Goal: Task Accomplishment & Management: Use online tool/utility

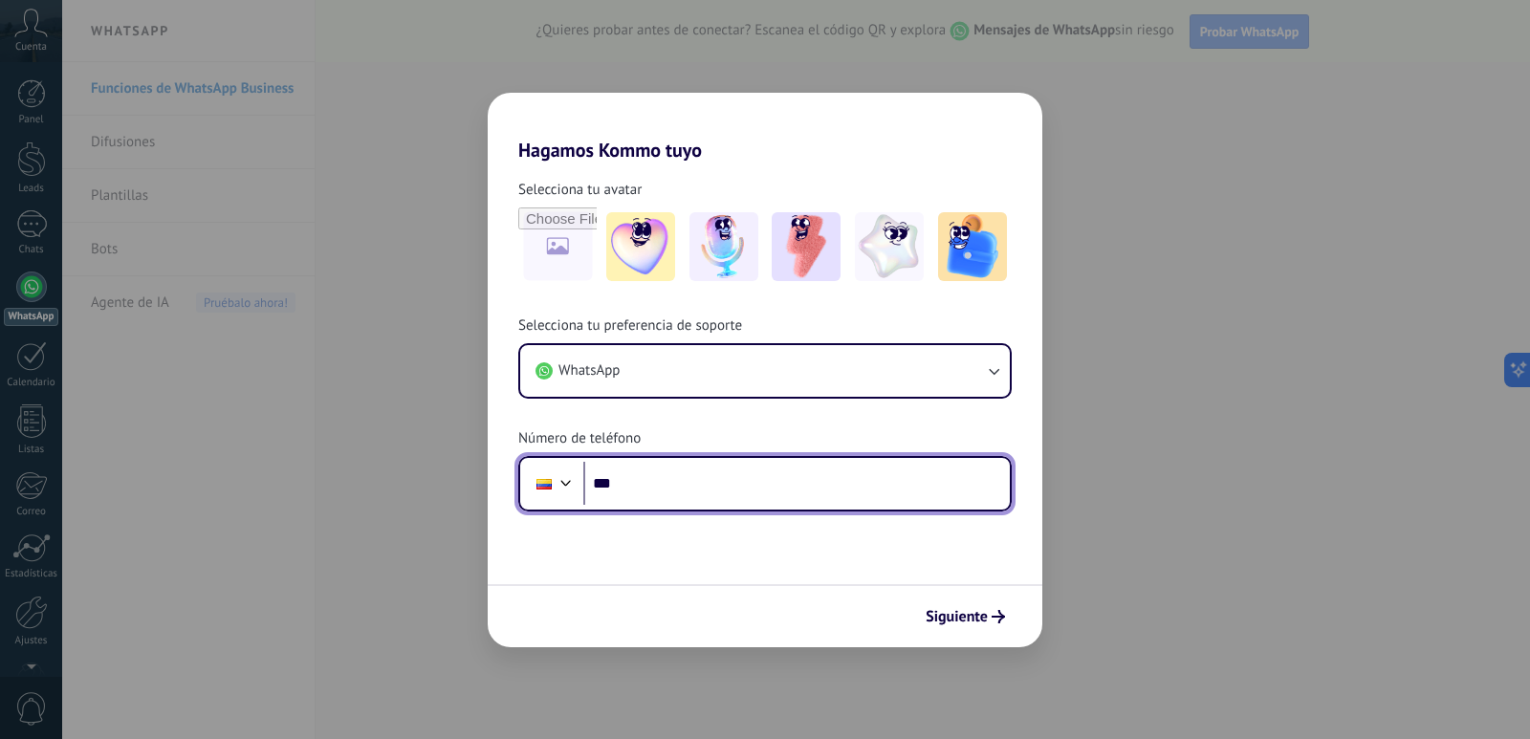
click at [793, 468] on input "***" at bounding box center [796, 484] width 426 height 44
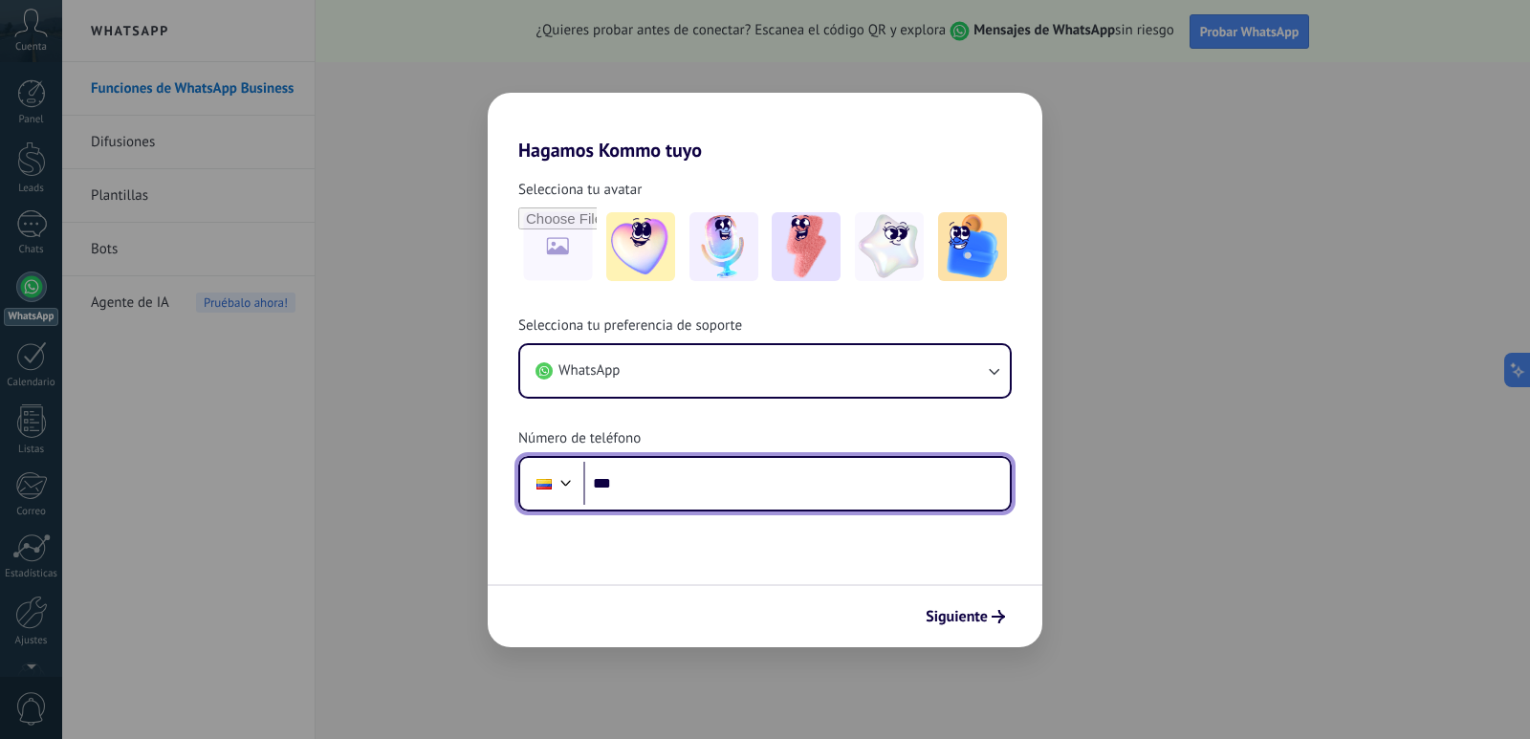
click at [784, 482] on input "***" at bounding box center [796, 484] width 426 height 44
type input "**********"
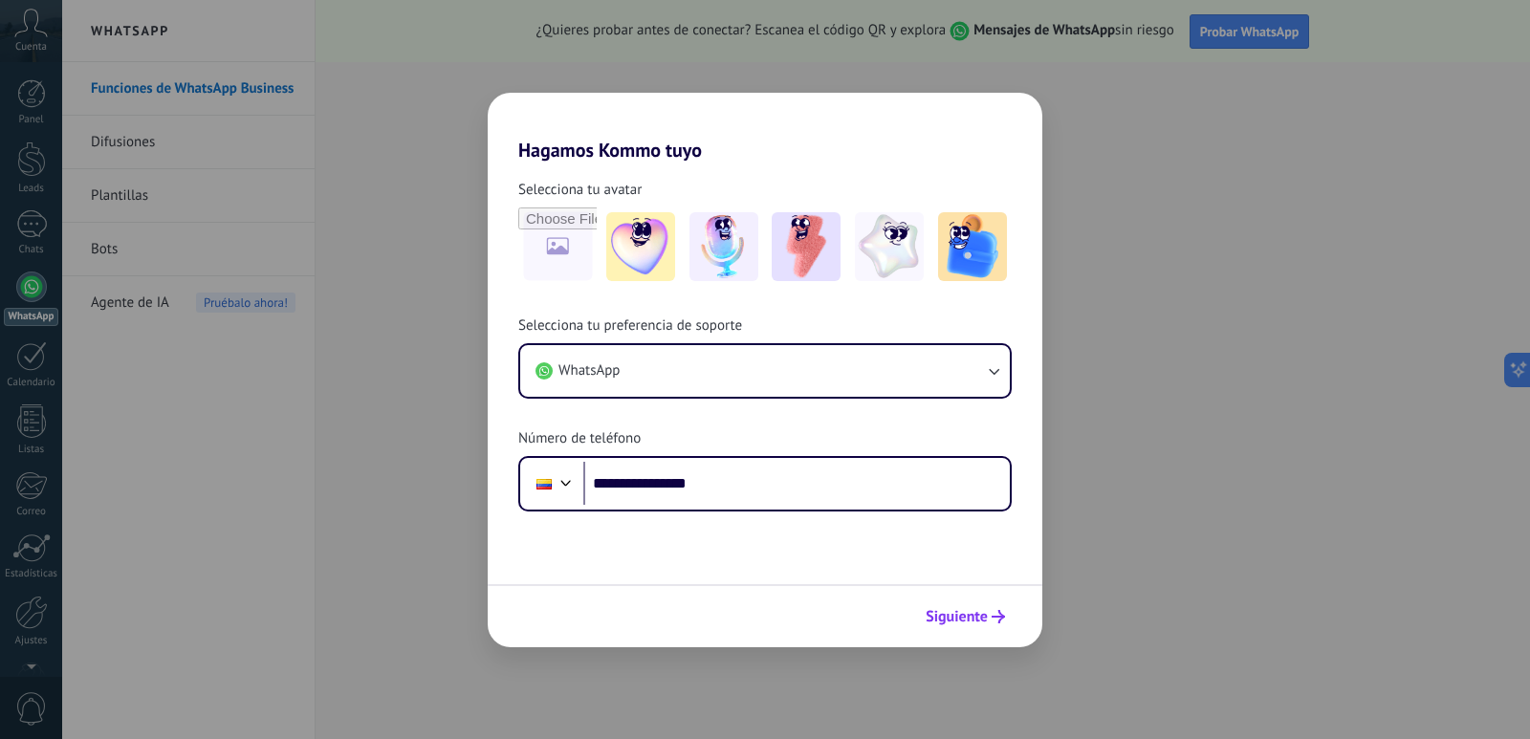
click at [966, 619] on span "Siguiente" at bounding box center [957, 616] width 62 height 13
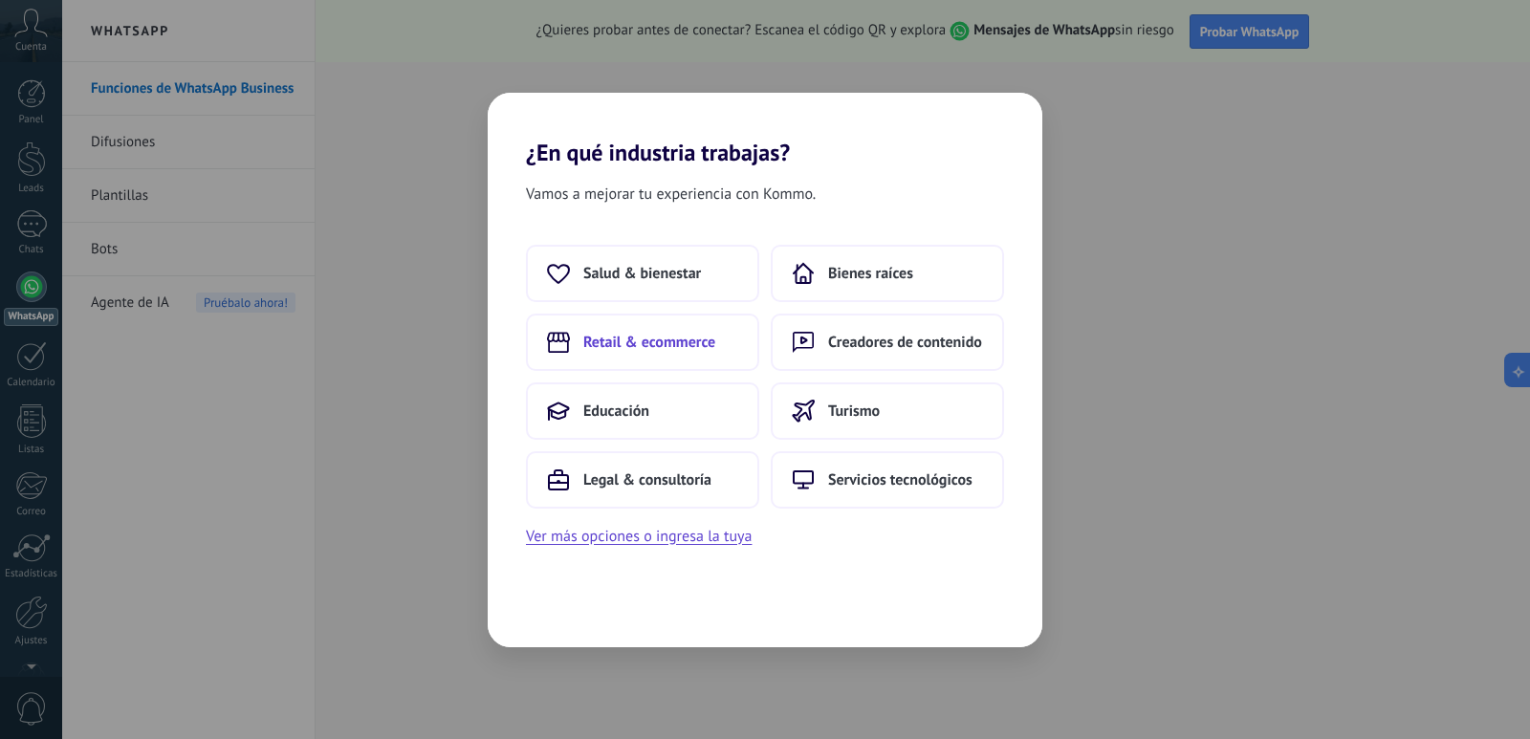
click at [662, 348] on span "Retail & ecommerce" at bounding box center [649, 342] width 132 height 19
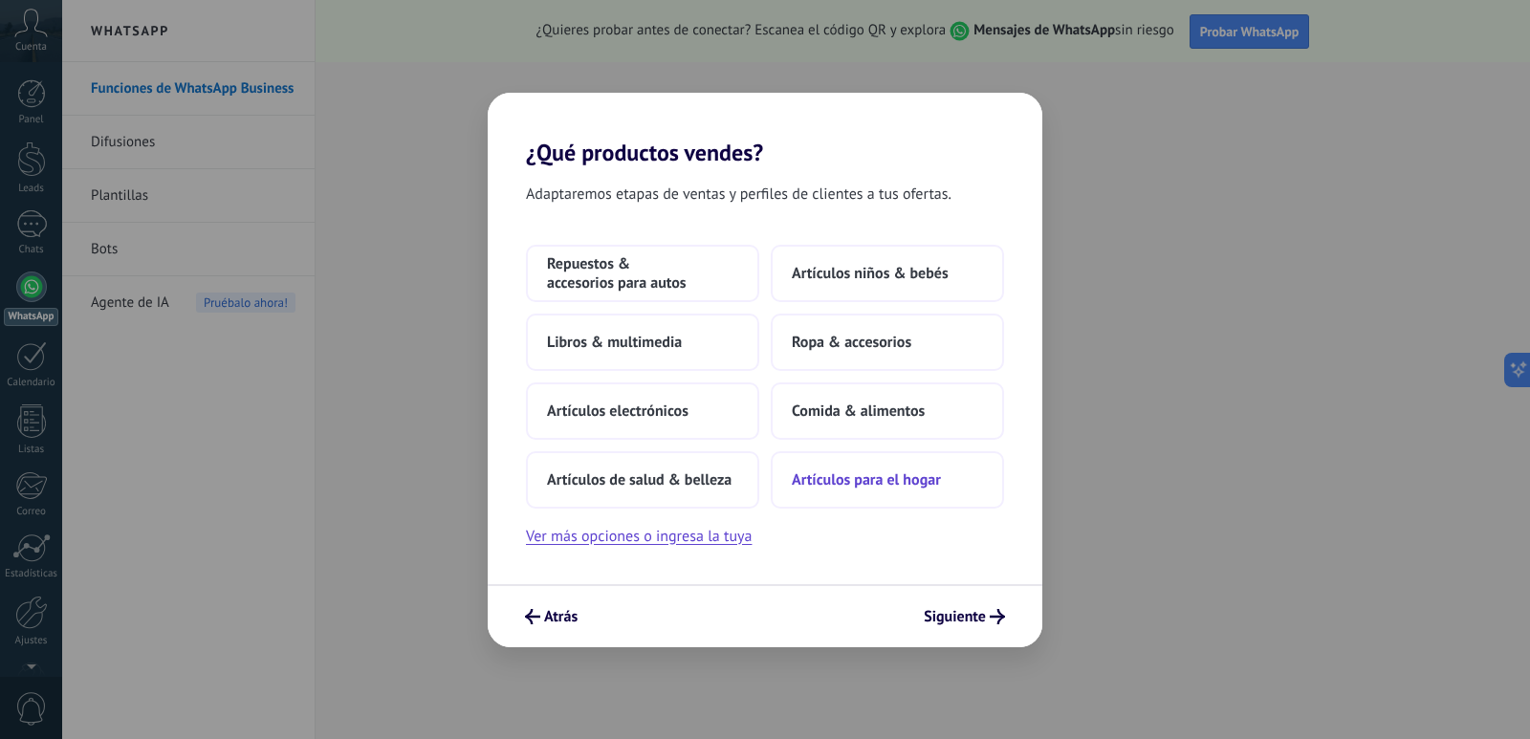
click at [881, 489] on span "Artículos para el hogar" at bounding box center [866, 479] width 149 height 19
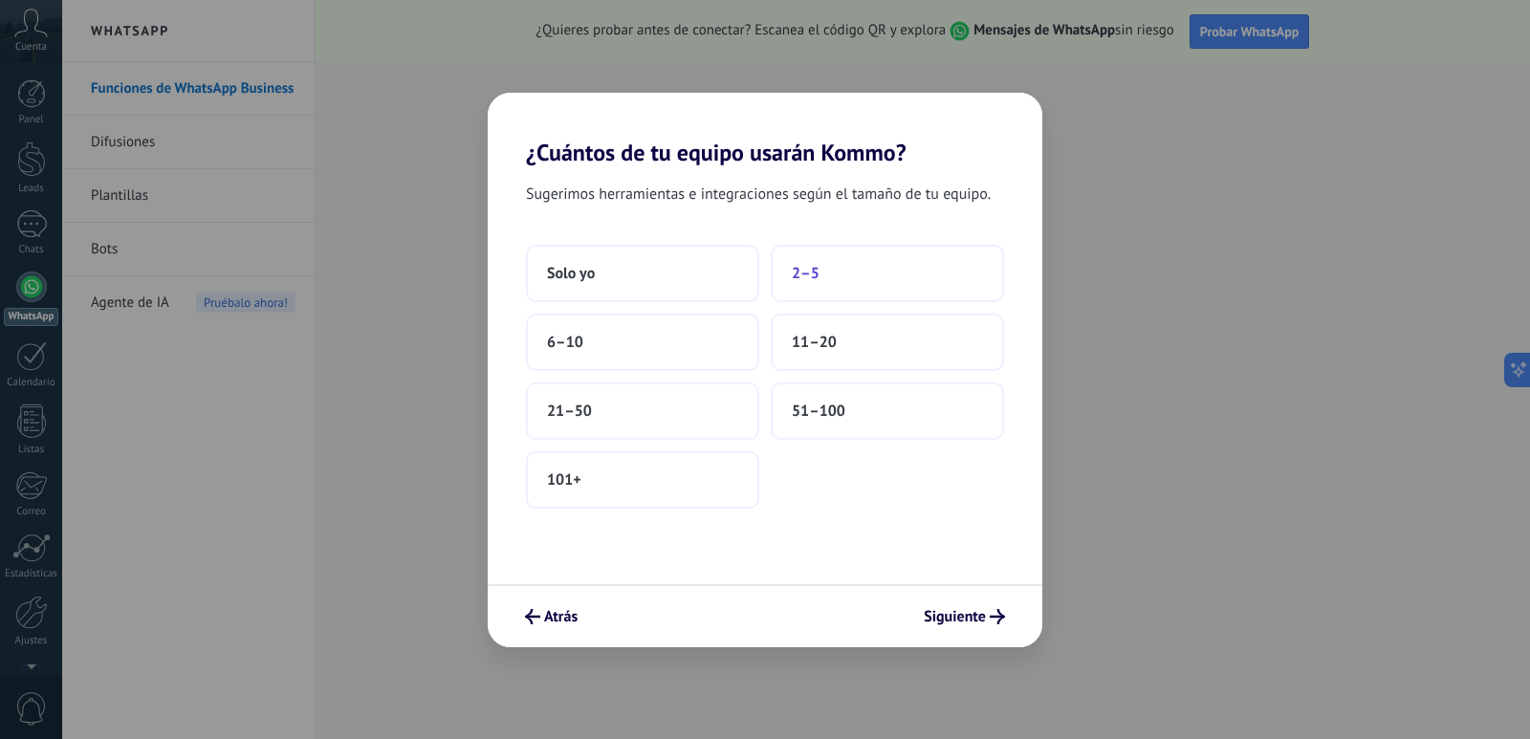
click at [843, 270] on button "2–5" at bounding box center [887, 273] width 233 height 57
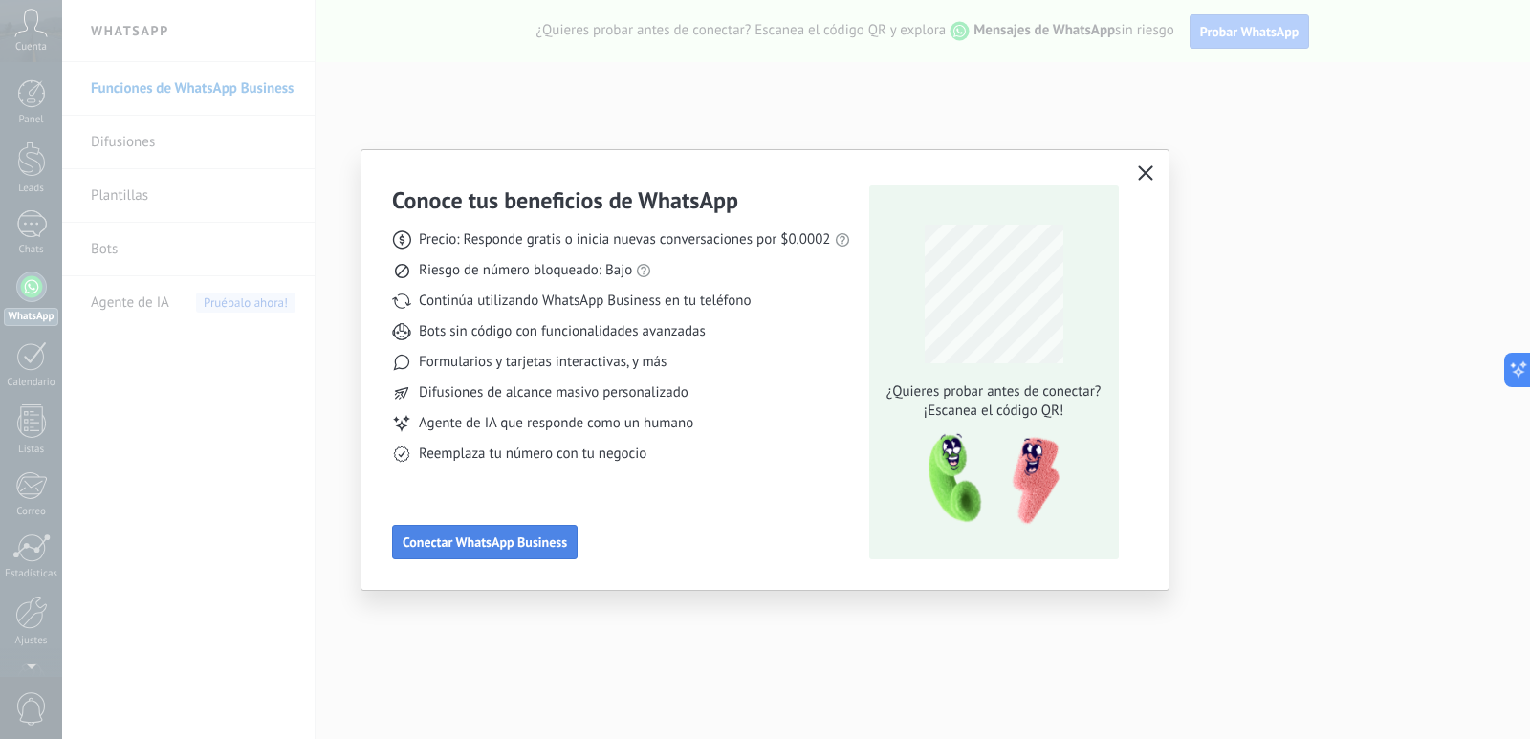
click at [515, 547] on span "Conectar WhatsApp Business" at bounding box center [485, 541] width 164 height 13
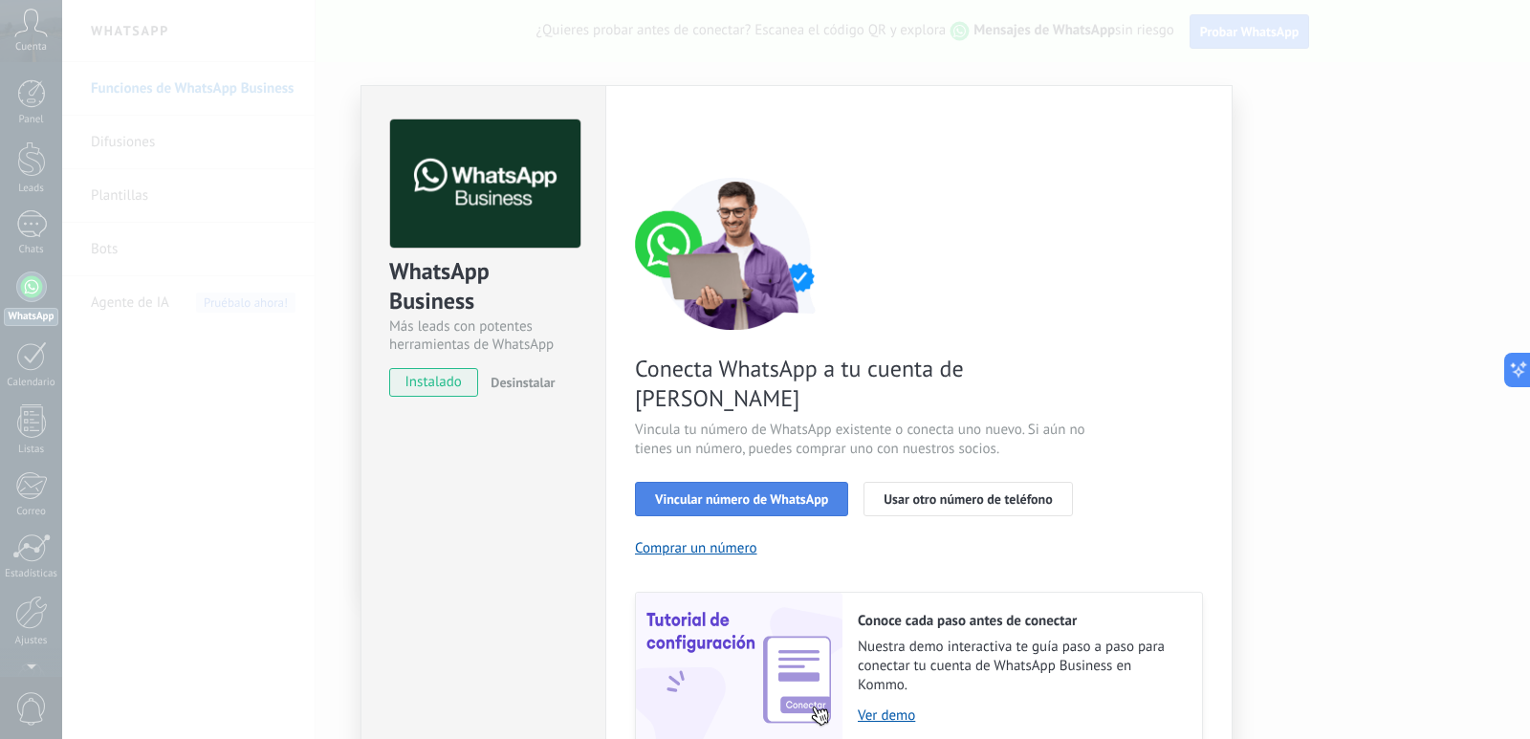
click at [747, 492] on span "Vincular número de WhatsApp" at bounding box center [741, 498] width 173 height 13
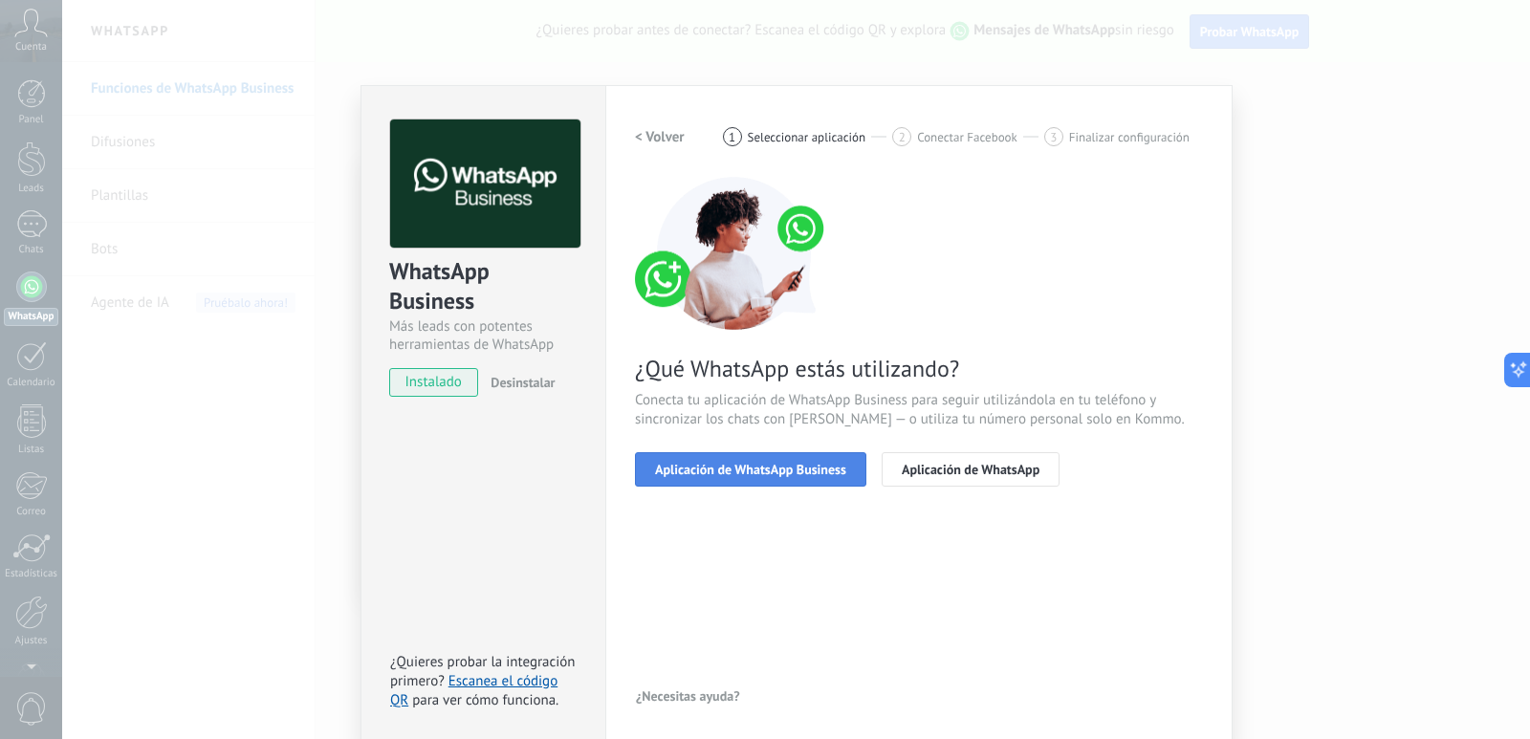
click at [816, 472] on span "Aplicación de WhatsApp Business" at bounding box center [750, 469] width 191 height 13
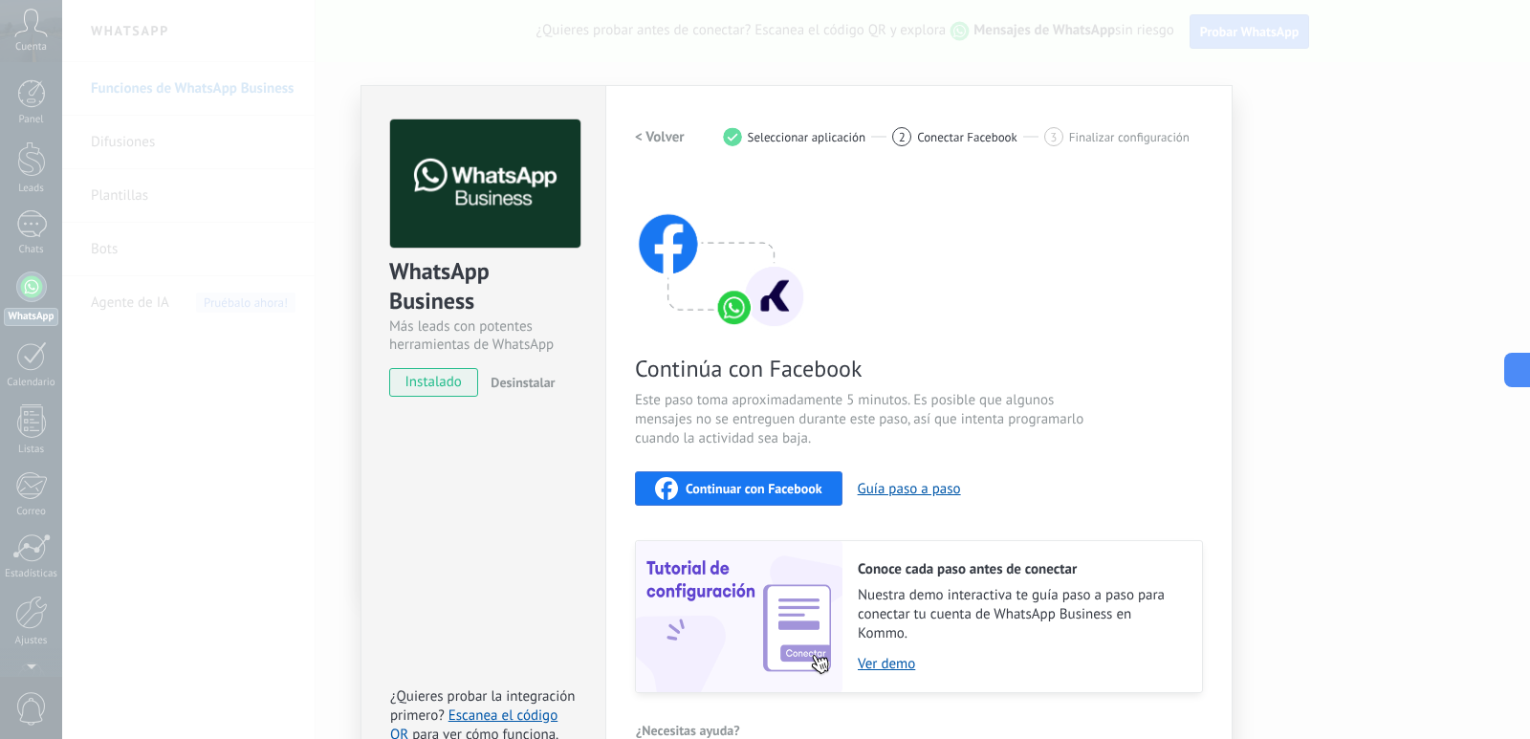
click at [881, 335] on div "Continúa con Facebook Este paso toma aproximadamente 5 minutos. Es posible que …" at bounding box center [919, 435] width 568 height 516
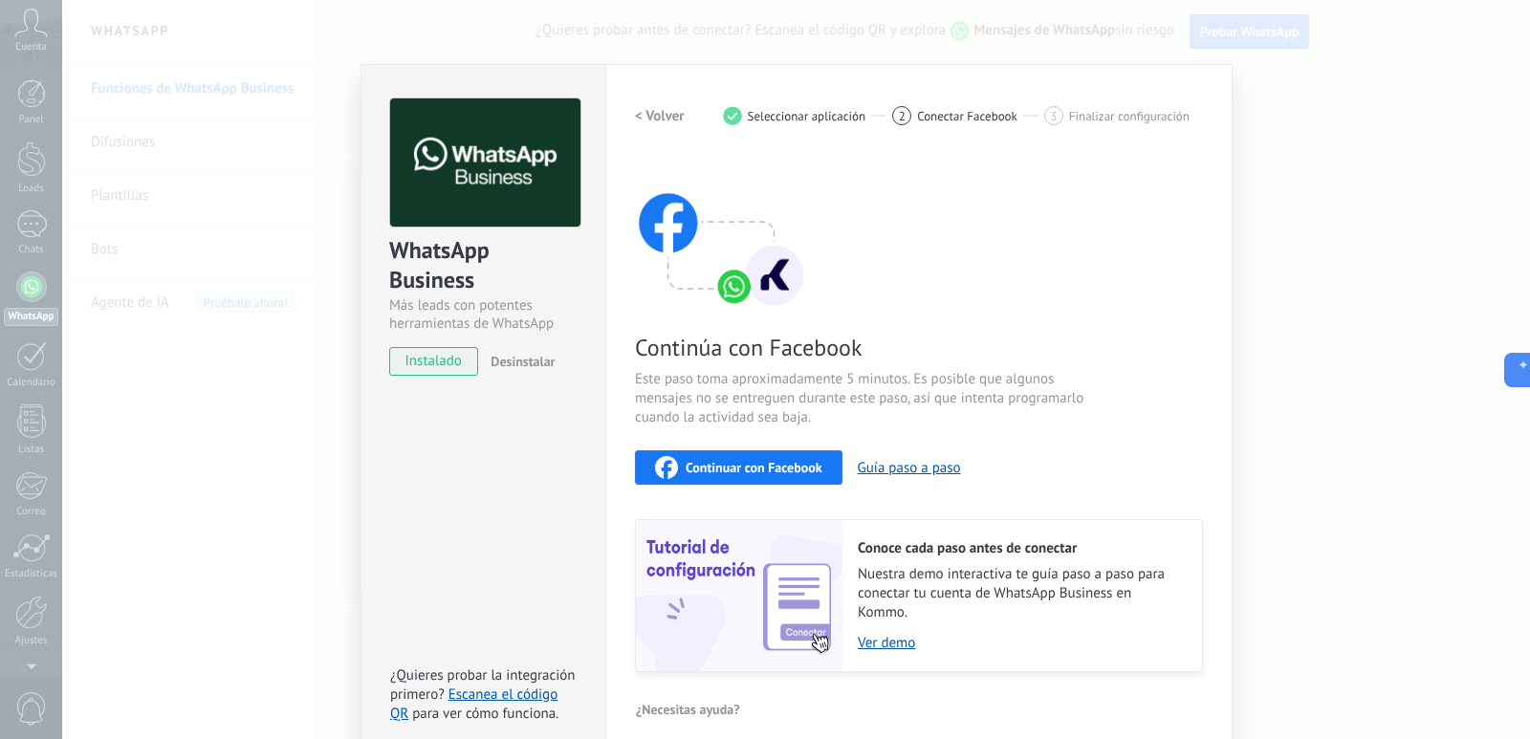
scroll to position [39, 0]
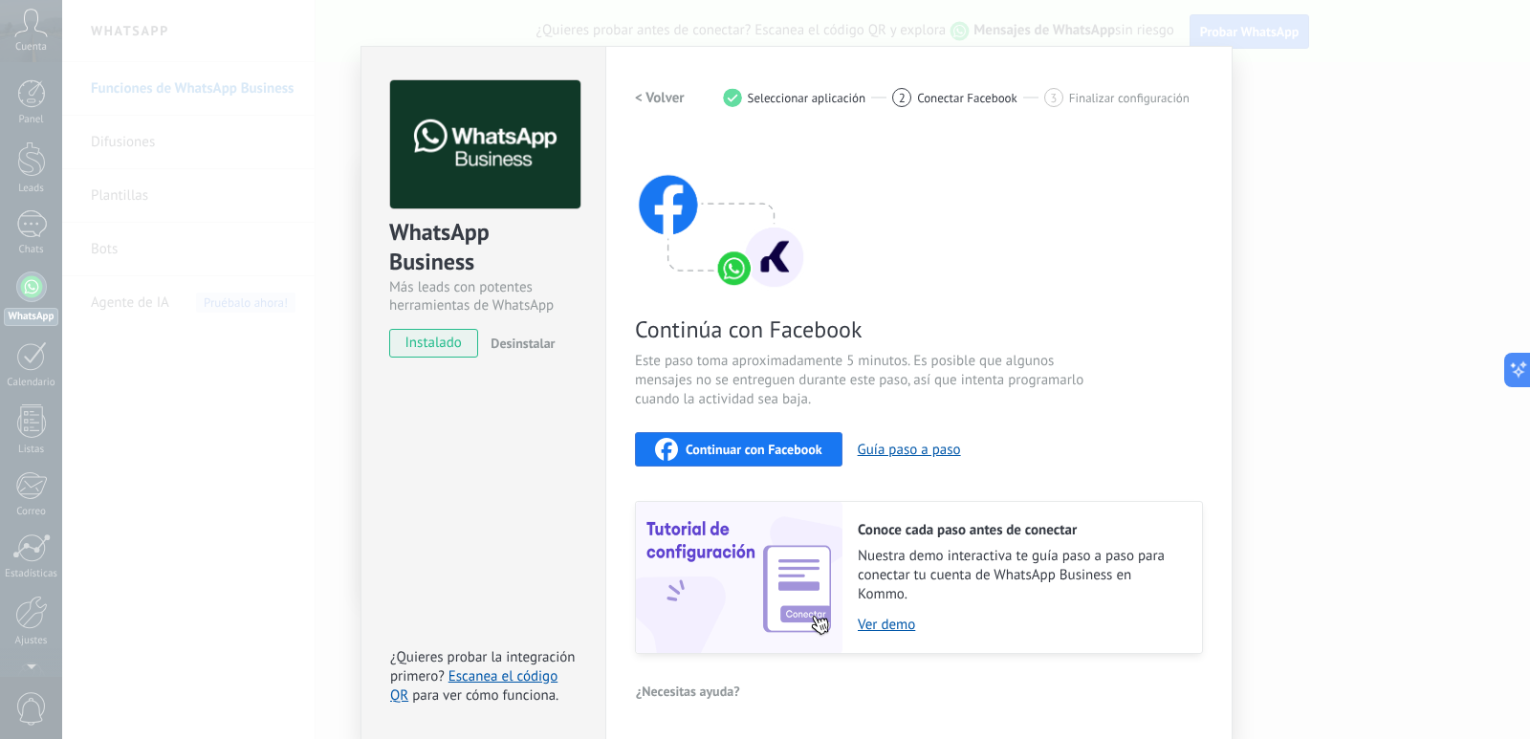
click at [781, 425] on div "Continúa con Facebook Este paso toma aproximadamente 5 minutos. Es posible que …" at bounding box center [919, 396] width 568 height 516
click at [786, 445] on span "Continuar con Facebook" at bounding box center [754, 449] width 137 height 13
click at [1106, 102] on span "Finalizar configuración" at bounding box center [1129, 98] width 120 height 14
click at [946, 108] on div "< Volver 1 Seleccionar aplicación 2 Conectar Facebook 3 Finalizar configuración" at bounding box center [919, 97] width 568 height 34
